Goal: Information Seeking & Learning: Learn about a topic

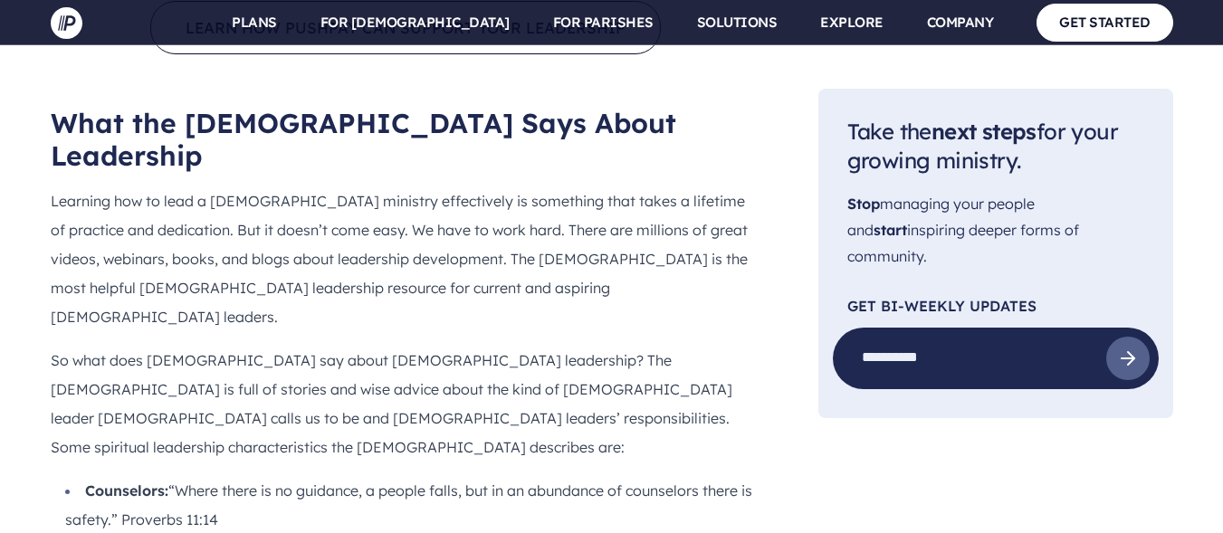
scroll to position [1376, 0]
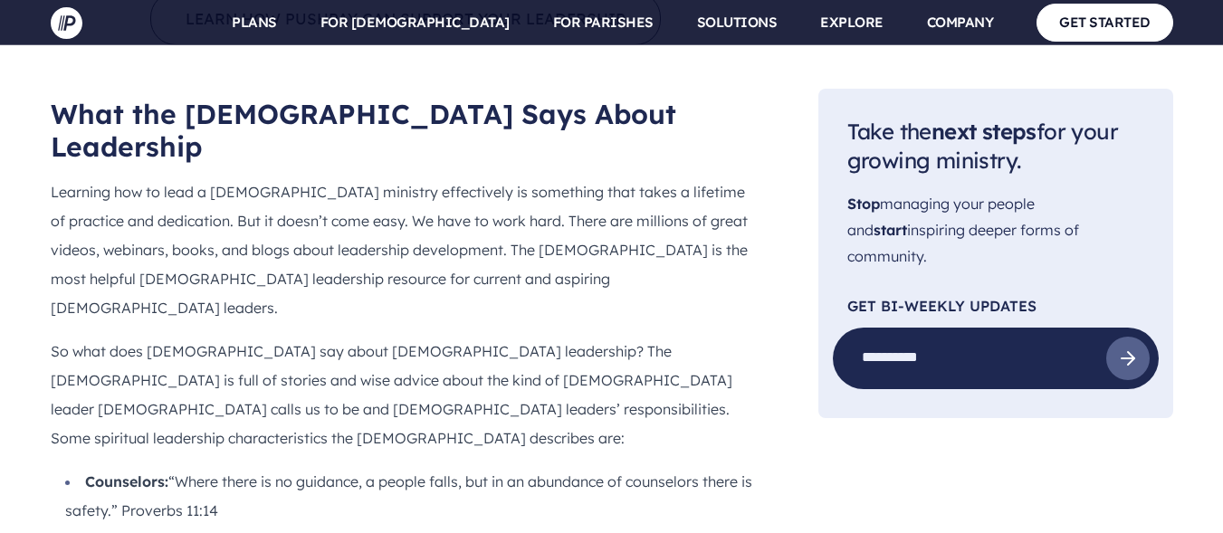
click at [432, 337] on p "So what does [DEMOGRAPHIC_DATA] say about [DEMOGRAPHIC_DATA] leadership? The [D…" at bounding box center [406, 395] width 710 height 116
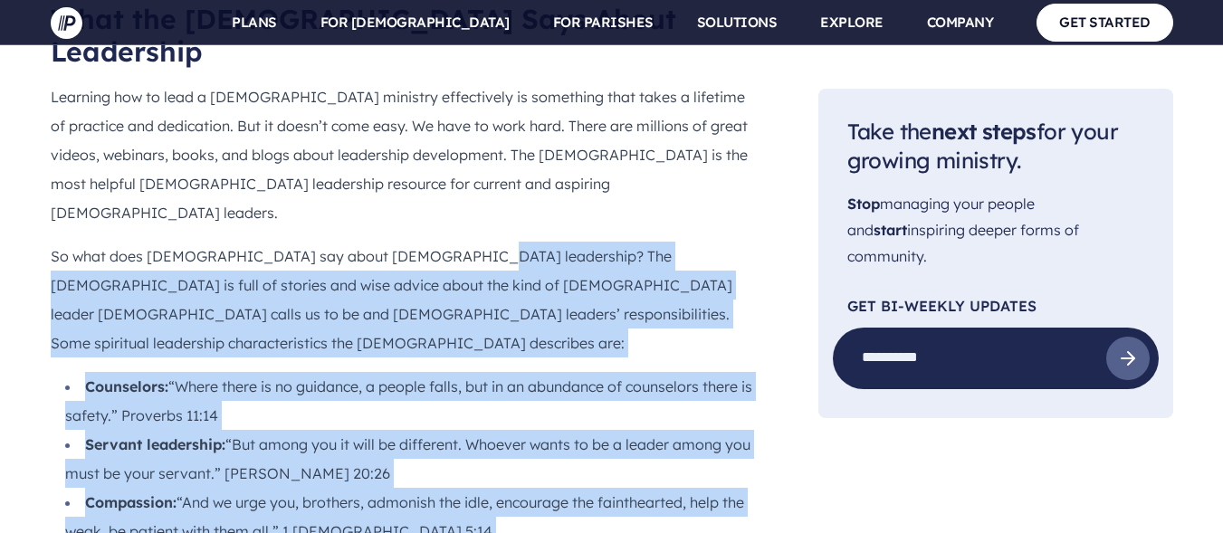
scroll to position [1475, 0]
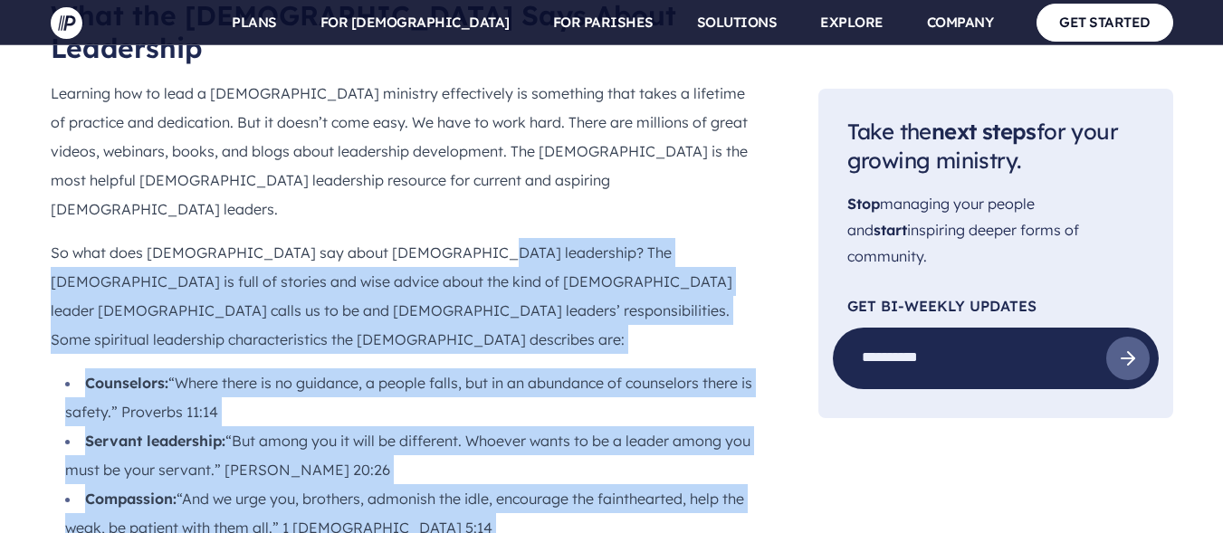
drag, startPoint x: 432, startPoint y: 174, endPoint x: 578, endPoint y: 471, distance: 330.8
copy div "The [DEMOGRAPHIC_DATA] is full of stories and wise advice about the kind of [DE…"
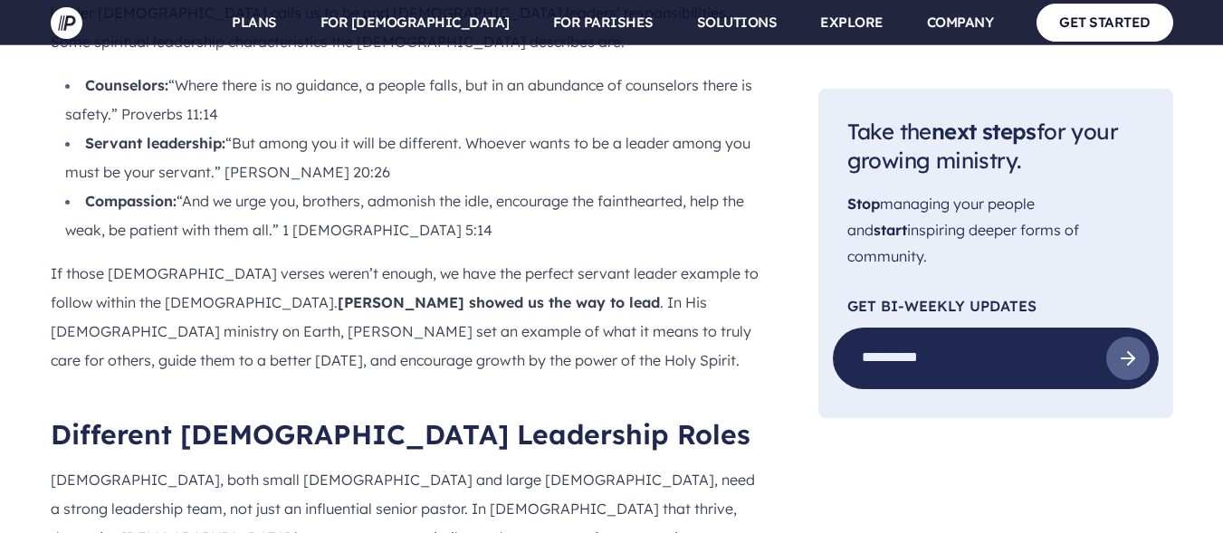
scroll to position [1801, 0]
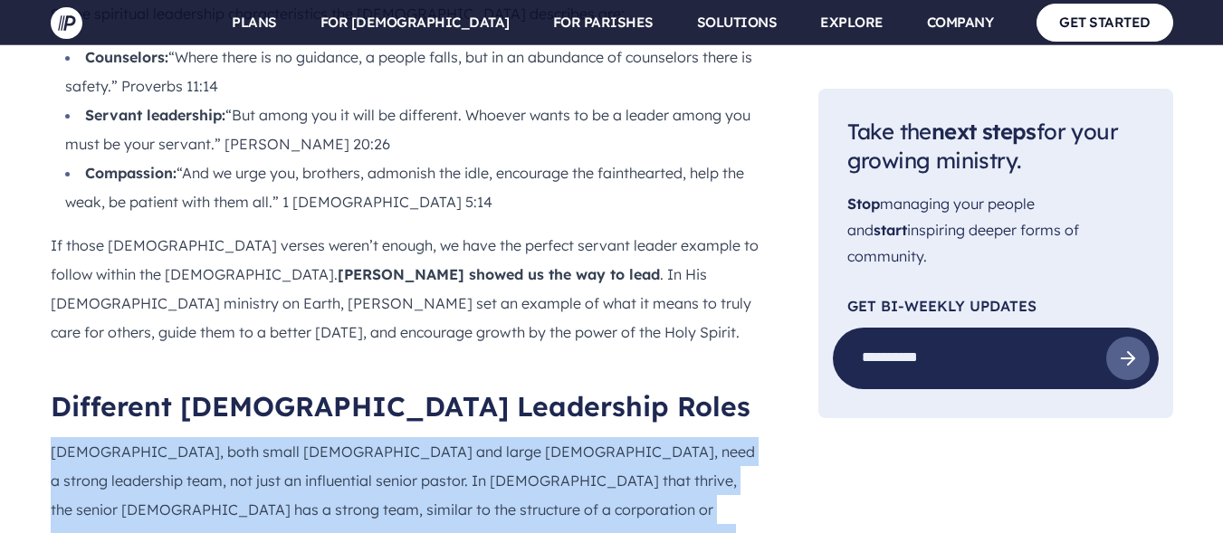
drag, startPoint x: 52, startPoint y: 248, endPoint x: 627, endPoint y: 438, distance: 606.4
copy div "[DEMOGRAPHIC_DATA], both small [DEMOGRAPHIC_DATA] and large [DEMOGRAPHIC_DATA],…"
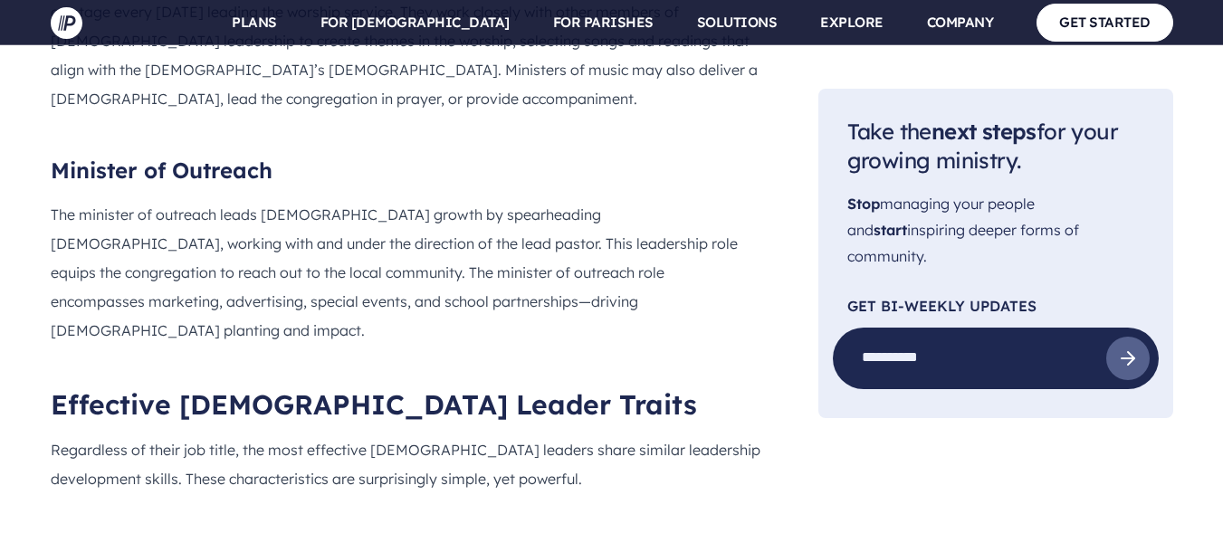
scroll to position [3358, 0]
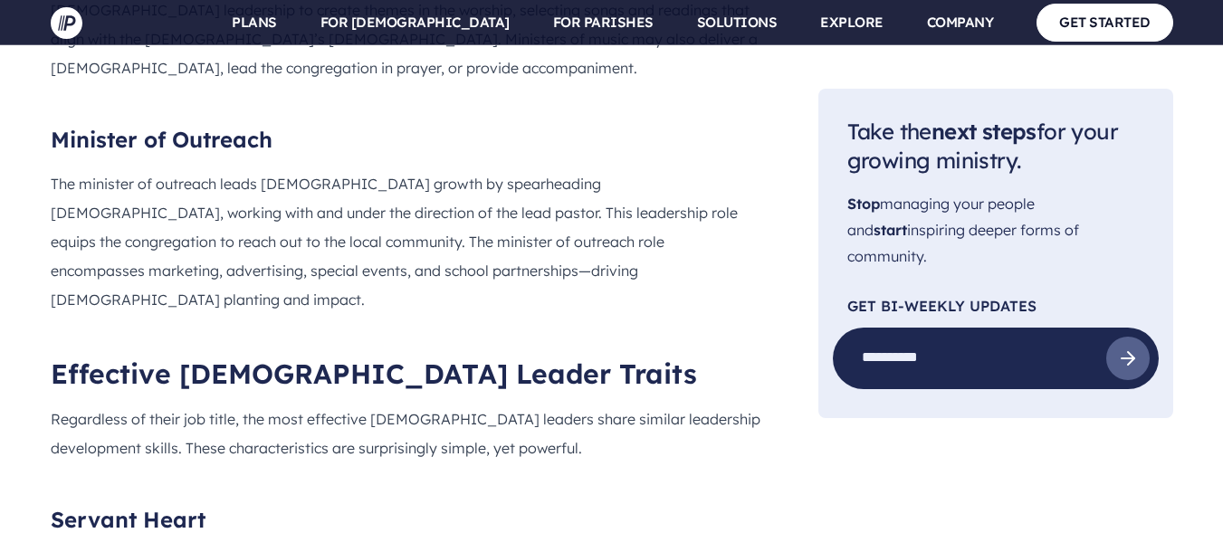
click at [59, 506] on h3 "Servant Heart" at bounding box center [406, 520] width 710 height 29
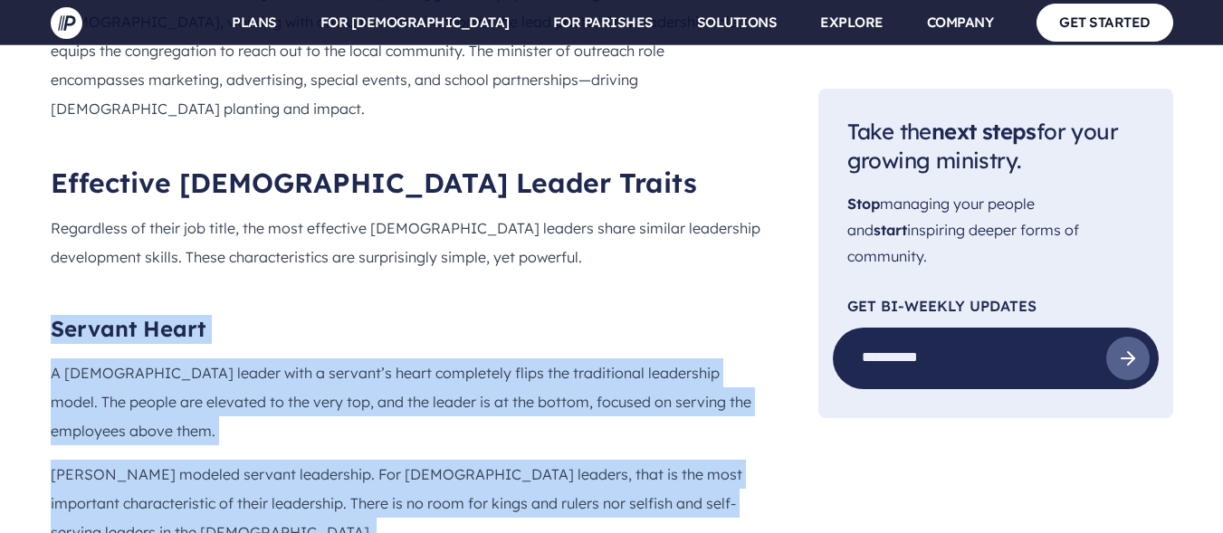
scroll to position [3573, 0]
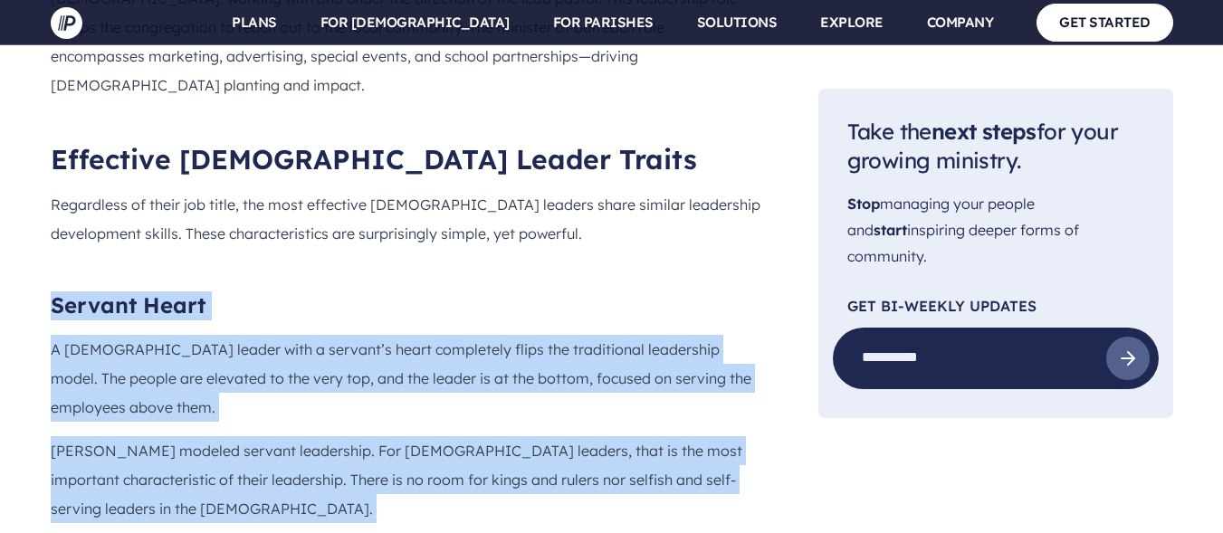
drag, startPoint x: 59, startPoint y: 139, endPoint x: 508, endPoint y: 360, distance: 500.9
copy div "Loremip Dolor S ametco adipis elit s doeiusm’t incid utlaboreet dolor mag aliqu…"
